Goal: Transaction & Acquisition: Download file/media

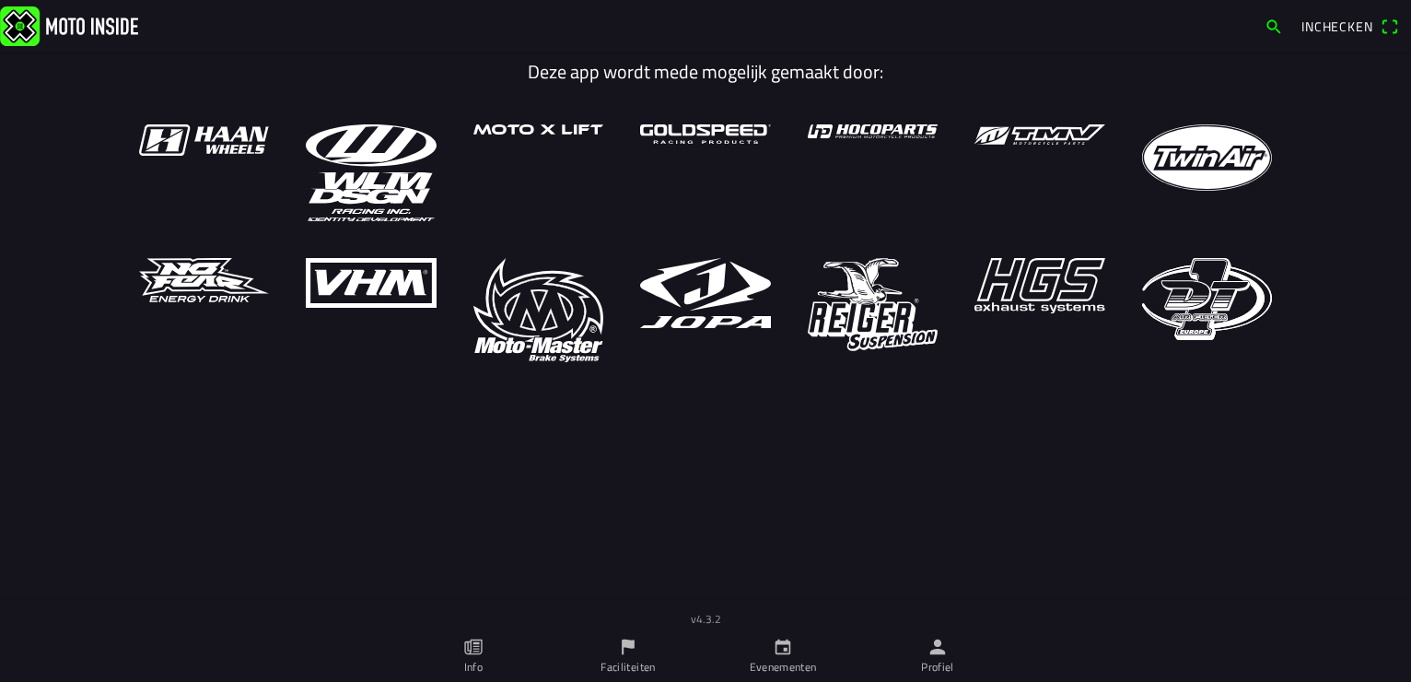
click at [776, 651] on icon "kalender" at bounding box center [784, 647] width 16 height 16
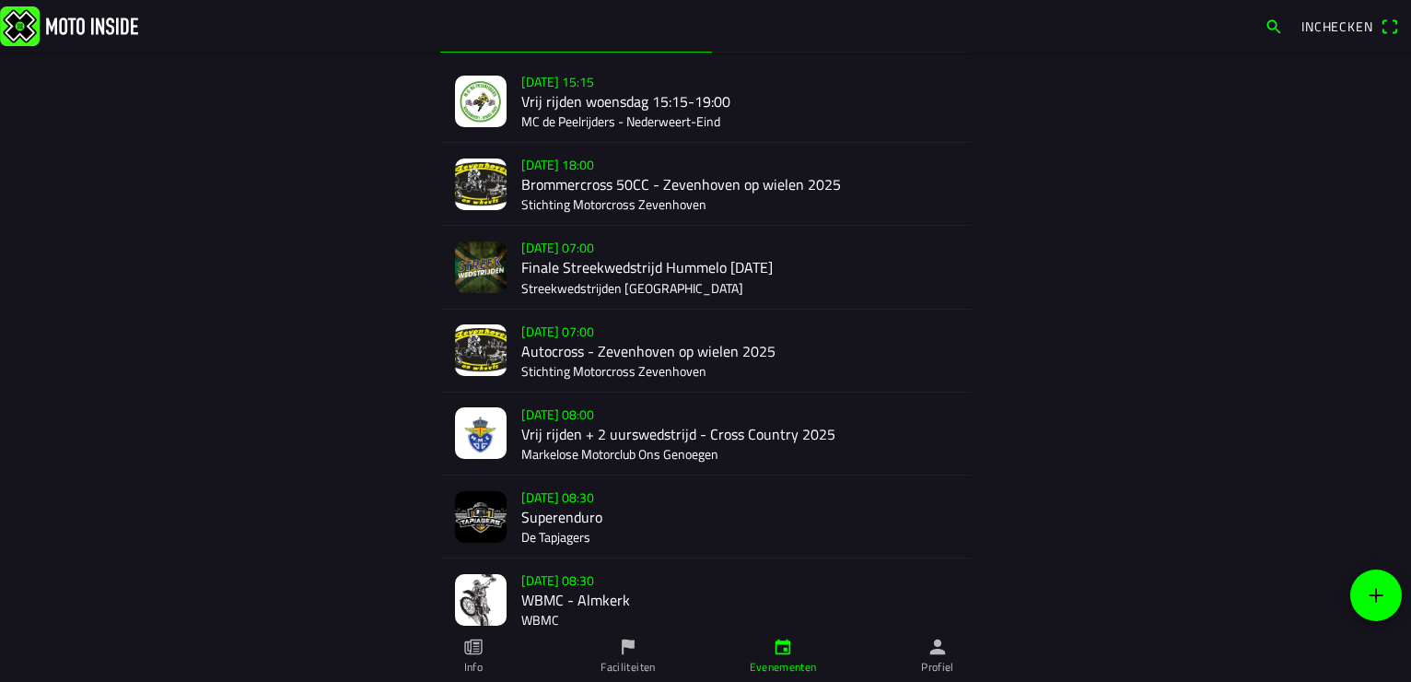
scroll to position [276, 0]
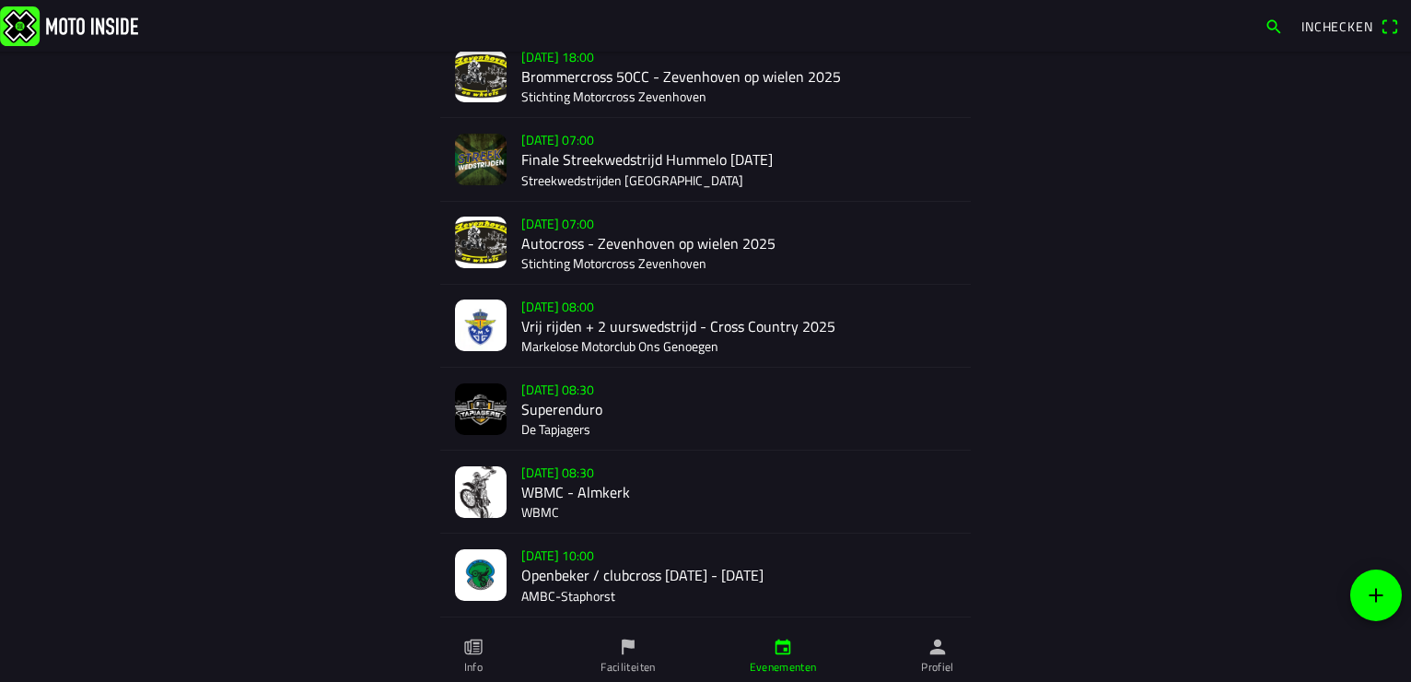
click at [557, 487] on div "[DATE] 08:30 WBMC - Almkerk WBMC" at bounding box center [738, 491] width 435 height 82
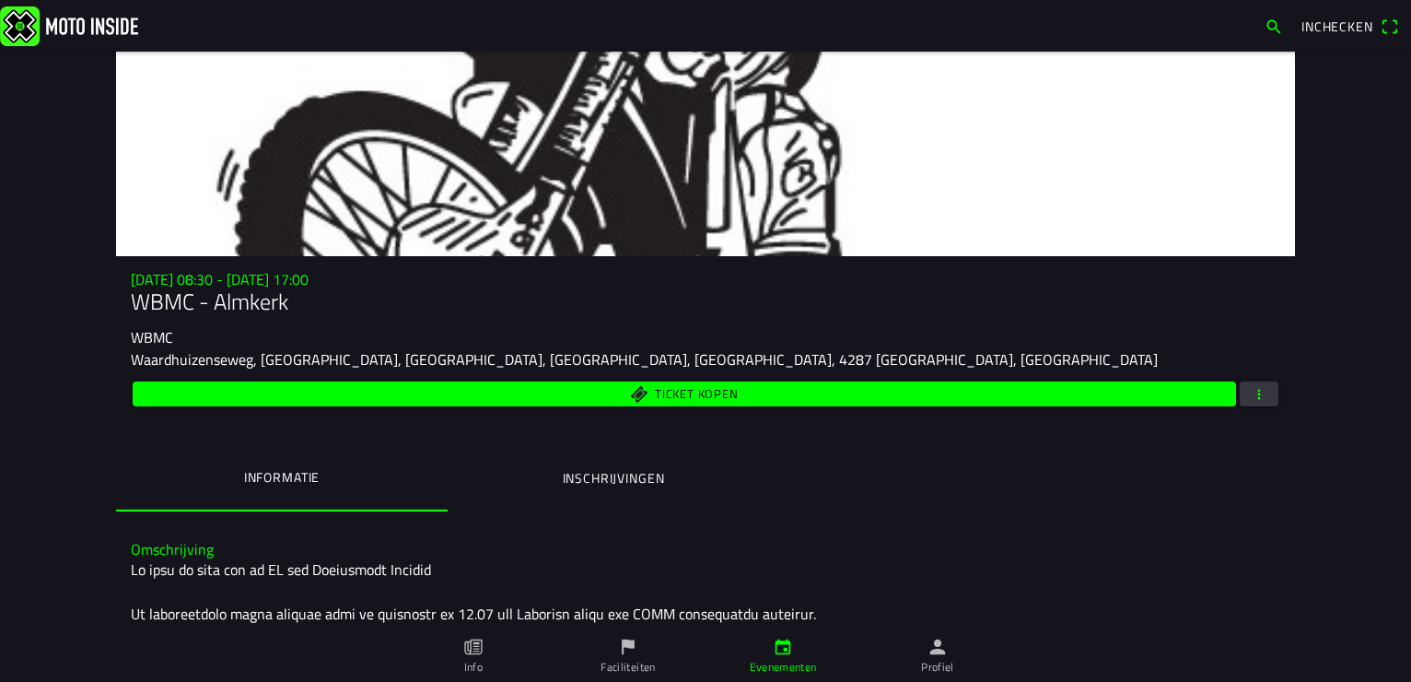
click at [1251, 389] on span "button" at bounding box center [1259, 393] width 17 height 25
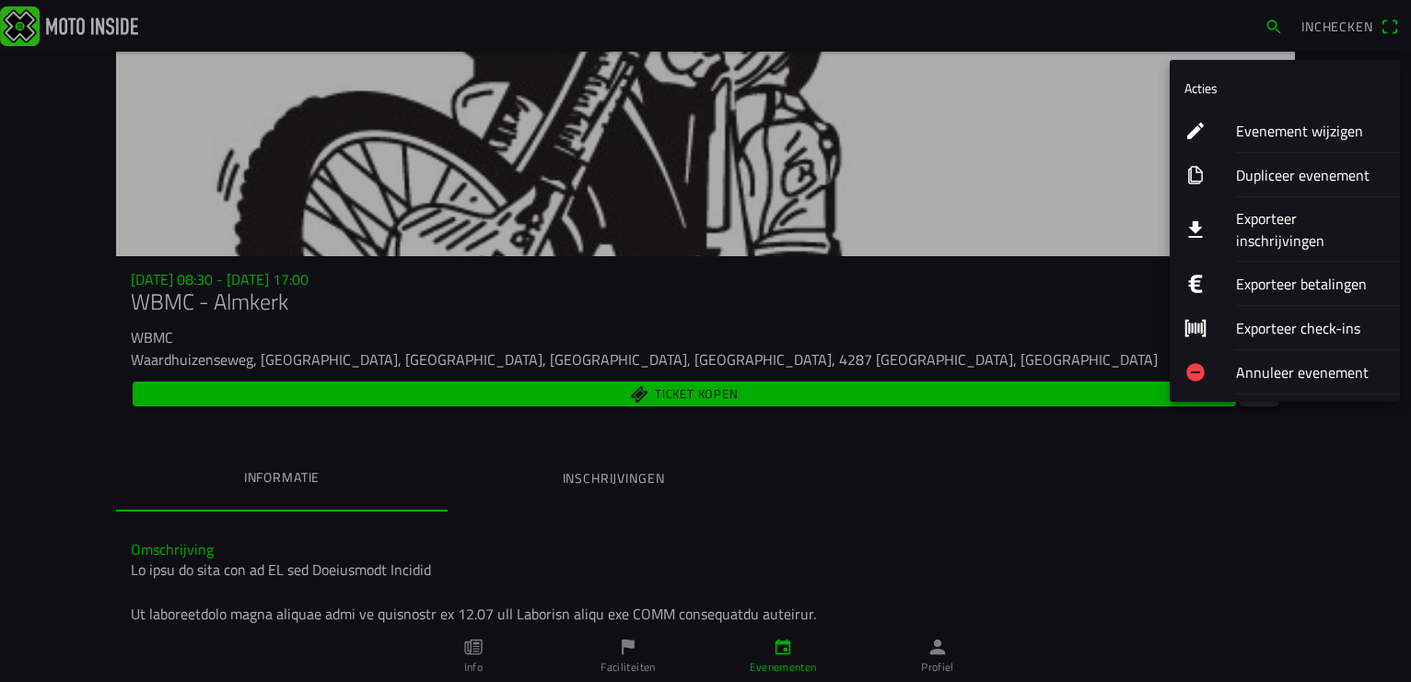
click at [1265, 210] on ion-label "Exporteer inschrijvingen" at bounding box center [1310, 229] width 149 height 44
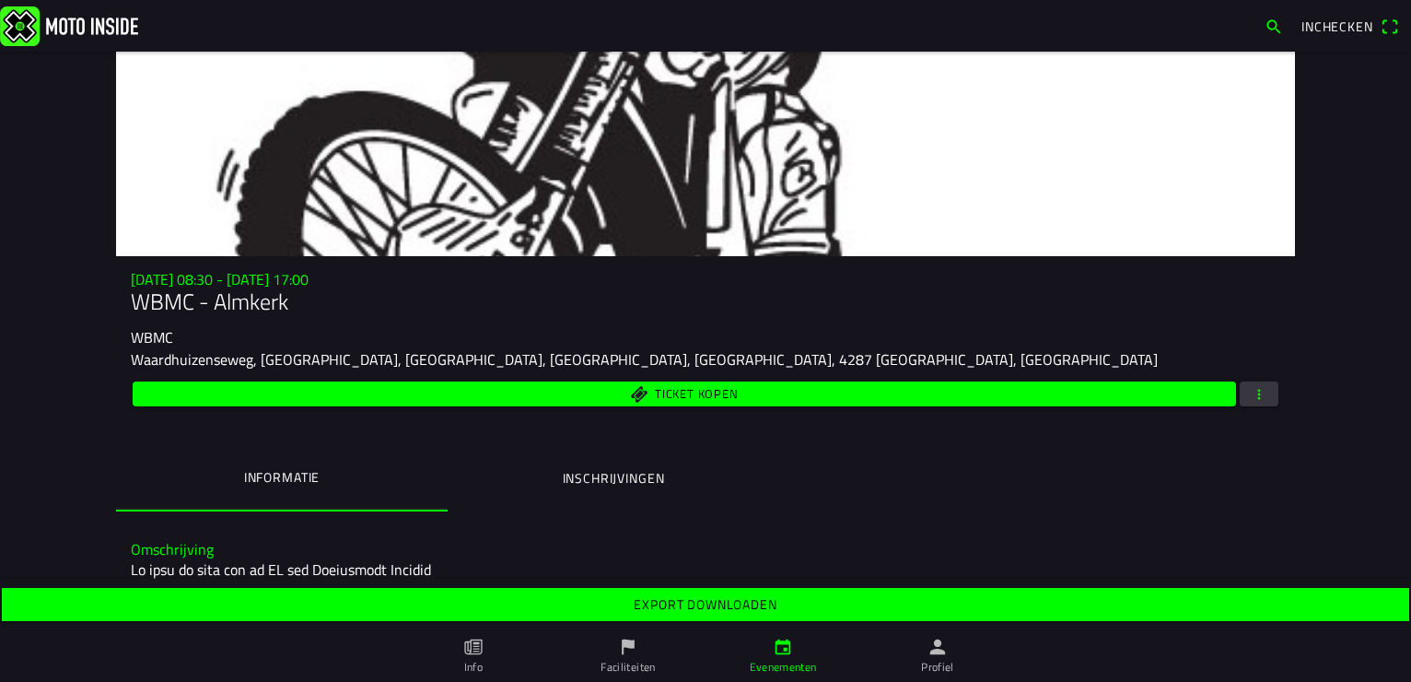
click at [779, 599] on span "Export downloaden" at bounding box center [705, 604] width 1379 height 33
